Goal: Information Seeking & Learning: Understand process/instructions

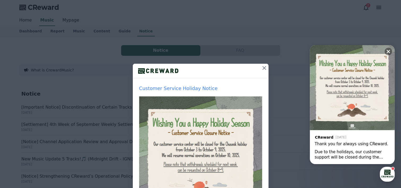
click at [263, 69] on icon at bounding box center [264, 68] width 6 height 6
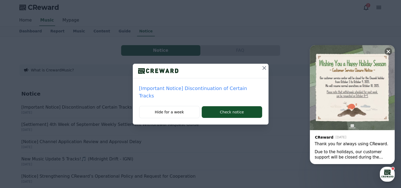
click at [217, 88] on p "[Important Notice] Discontinuation of Certain Tracks" at bounding box center [200, 92] width 123 height 15
click at [387, 51] on icon at bounding box center [388, 51] width 5 height 5
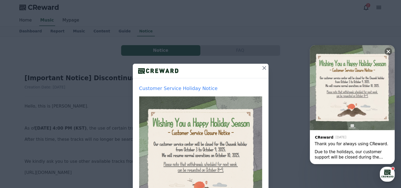
click at [261, 67] on icon at bounding box center [264, 68] width 6 height 6
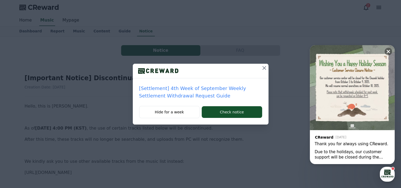
click at [260, 67] on button at bounding box center [264, 68] width 8 height 8
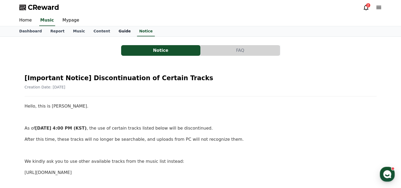
click at [114, 30] on link "Guide" at bounding box center [124, 31] width 21 height 10
